Goal: Information Seeking & Learning: Check status

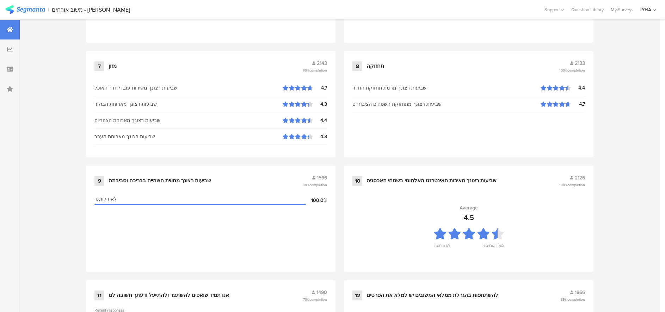
scroll to position [721, 0]
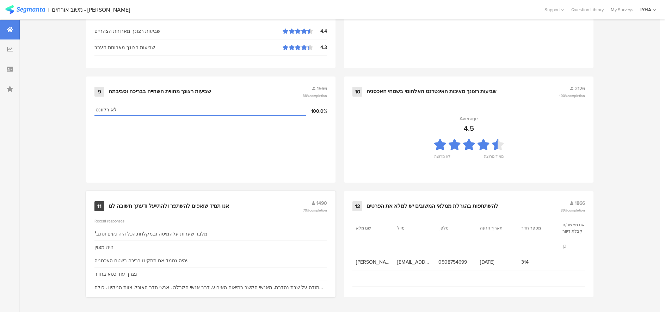
click at [151, 204] on div "אנו תמיד שואפים להשתפר ולהתייעל ודעתך חשובה לנו" at bounding box center [168, 205] width 120 height 7
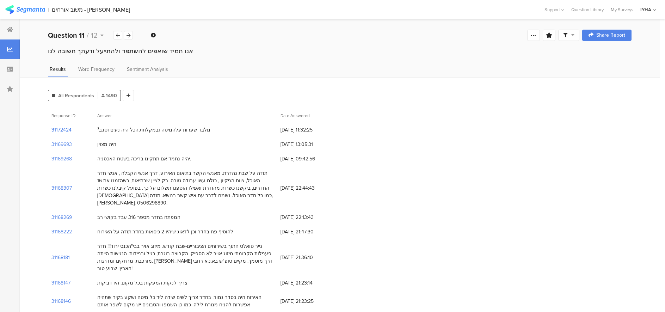
click at [67, 131] on section "31172424" at bounding box center [61, 129] width 20 height 7
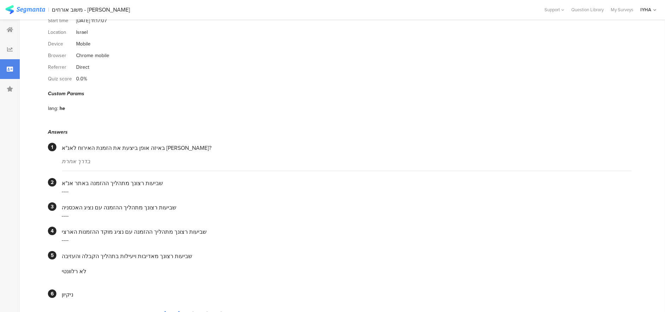
scroll to position [34, 0]
